Goal: Task Accomplishment & Management: Use online tool/utility

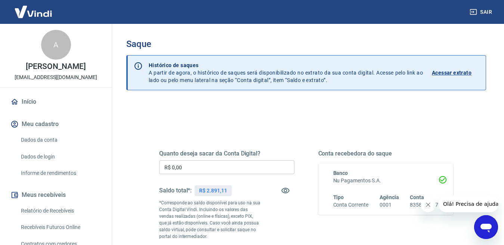
click at [321, 120] on div "Quanto deseja sacar da Conta Digital? R$ 0,00 ​ Saldo total*: R$ 2.891,11 *Corr…" at bounding box center [306, 207] width 312 height 180
